Goal: Transaction & Acquisition: Obtain resource

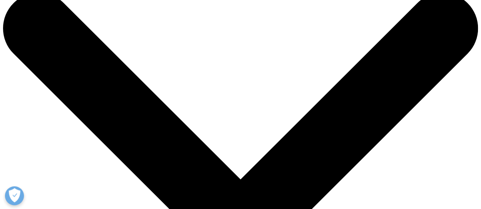
scroll to position [264, 448]
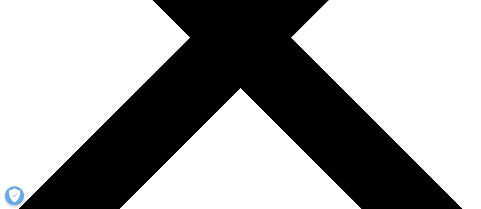
scroll to position [210, 0]
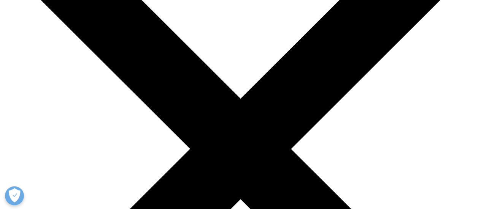
scroll to position [419, 448]
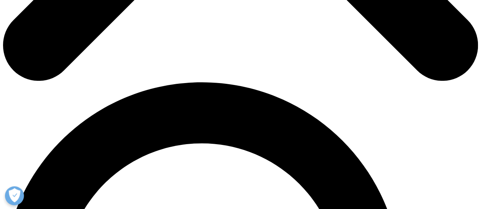
scroll to position [406, 0]
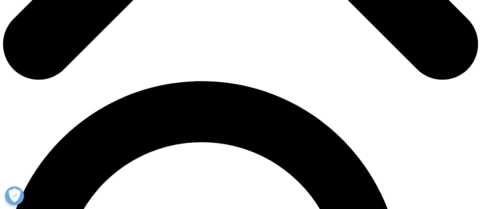
type input "Tanner"
type input "Beam"
type input "matthew.t.beam@gsk.com"
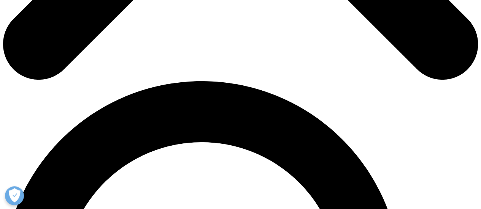
scroll to position [0, 0]
type input "Job"
type input "GSK"
select select "[GEOGRAPHIC_DATA]"
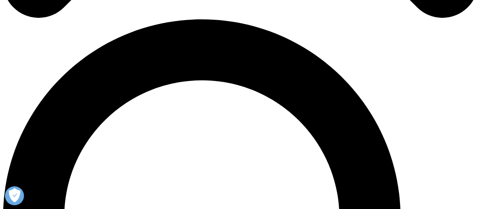
scroll to position [469, 0]
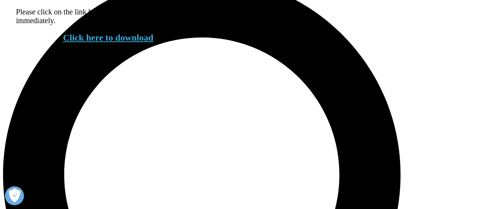
scroll to position [264, 448]
click at [128, 38] on div "Click here to download" at bounding box center [108, 34] width 184 height 18
click at [128, 43] on link "Click here to download" at bounding box center [108, 38] width 90 height 10
